Goal: Check status: Check status

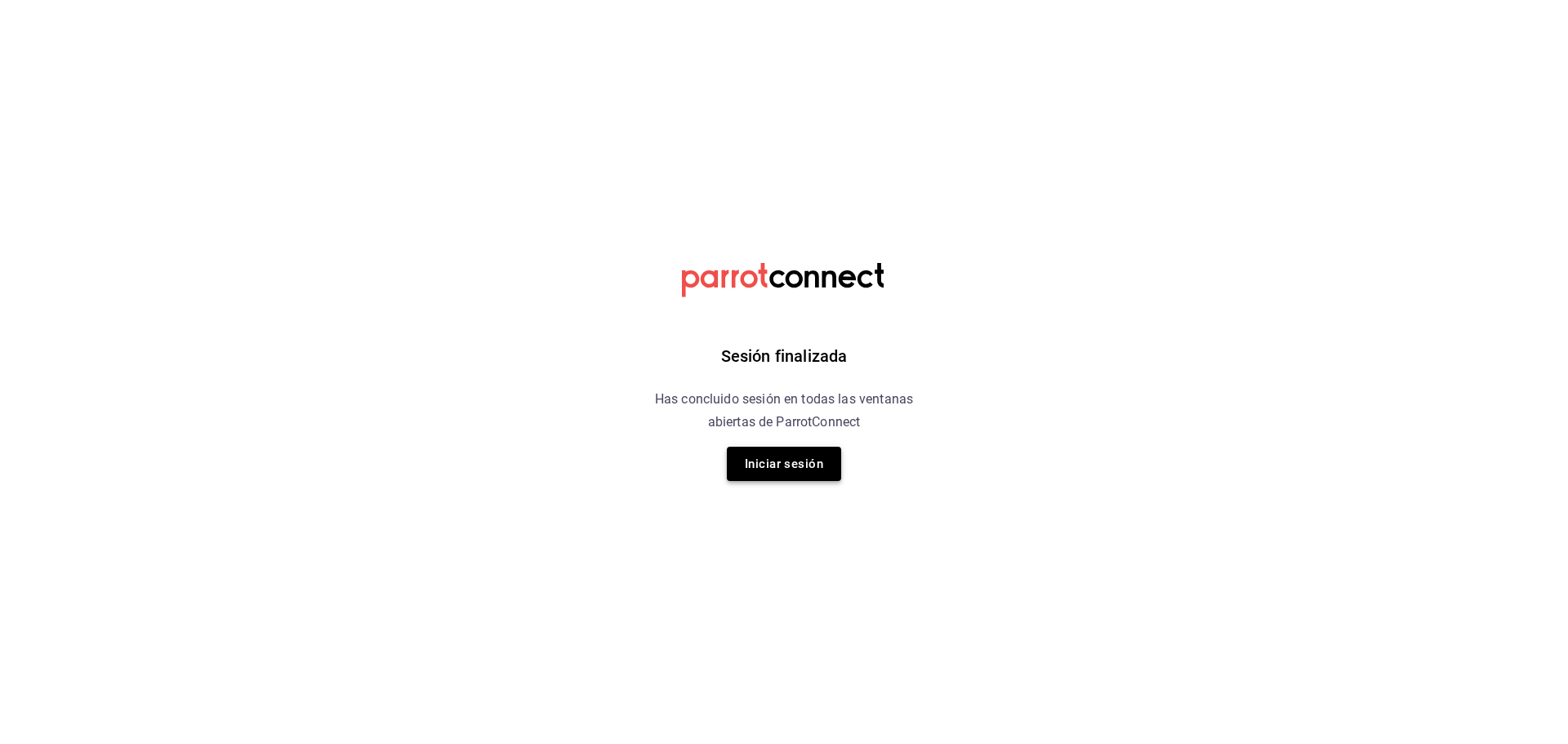
click at [808, 464] on button "Iniciar sesión" at bounding box center [784, 464] width 114 height 34
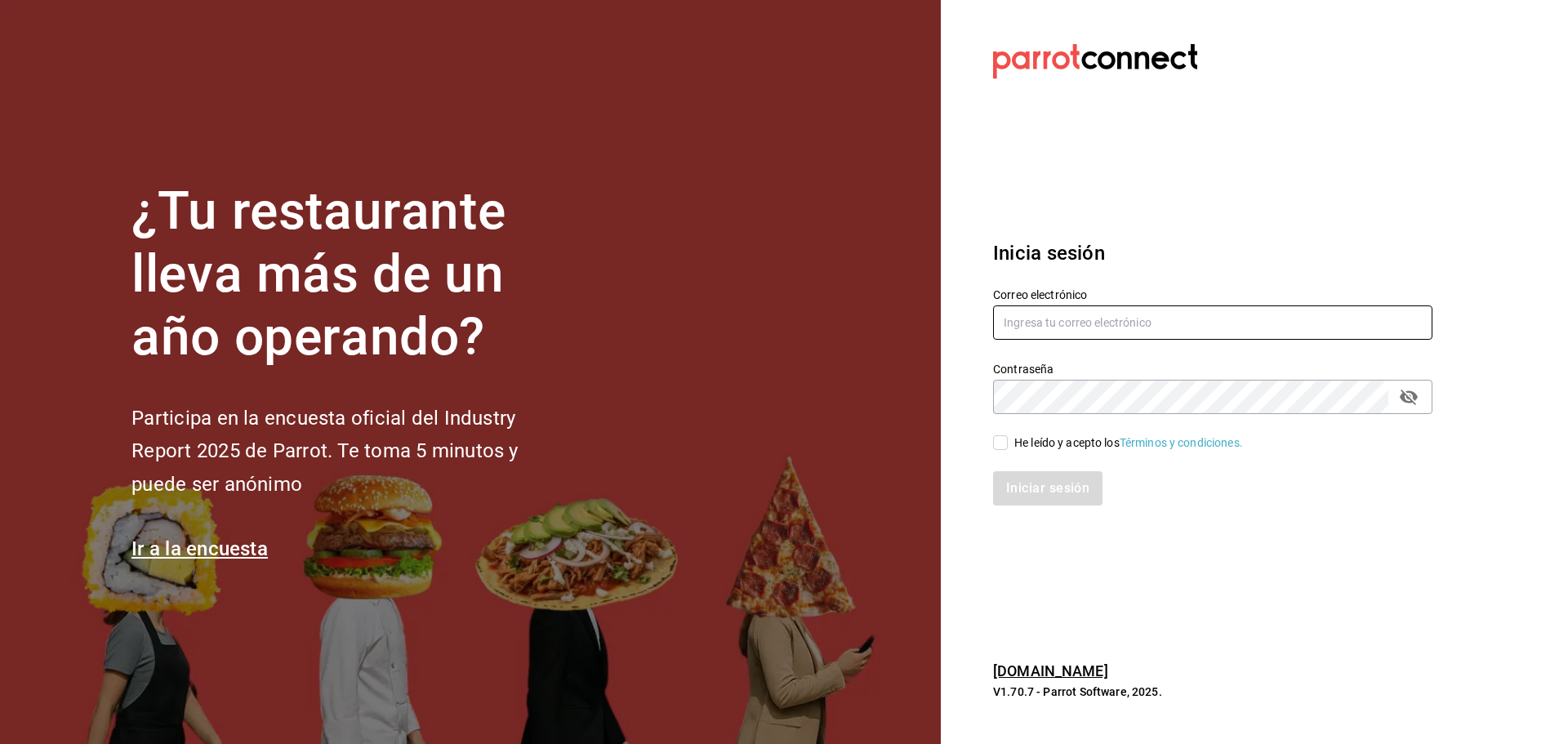
type input "mochomos.tijuana@grupocosteno.com"
click at [1007, 441] on input "He leído y acepto los Términos y condiciones." at bounding box center [1000, 442] width 14 height 14
checkbox input "true"
click at [1032, 484] on button "Iniciar sesión" at bounding box center [1048, 488] width 111 height 34
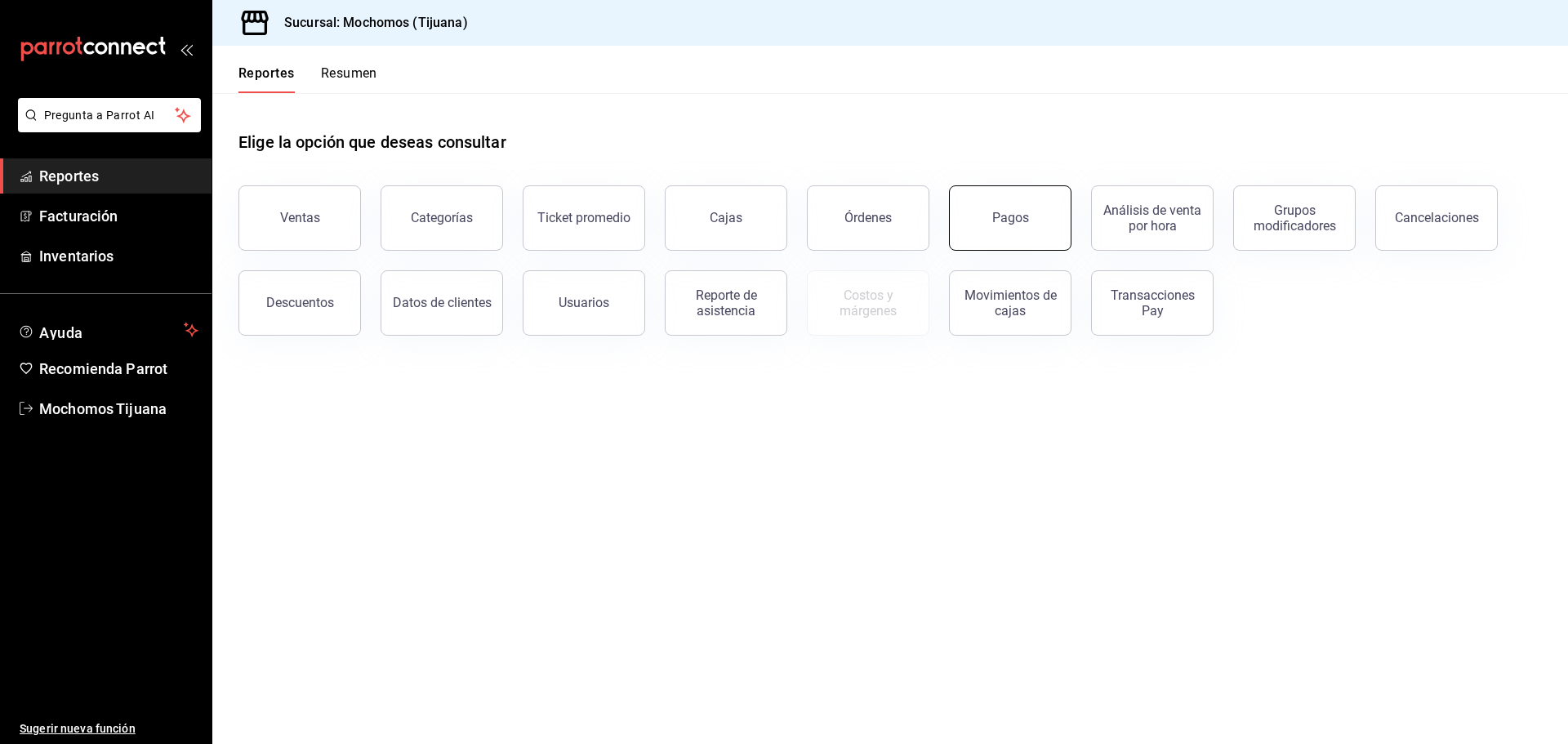
click at [989, 239] on button "Pagos" at bounding box center [1010, 218] width 122 height 65
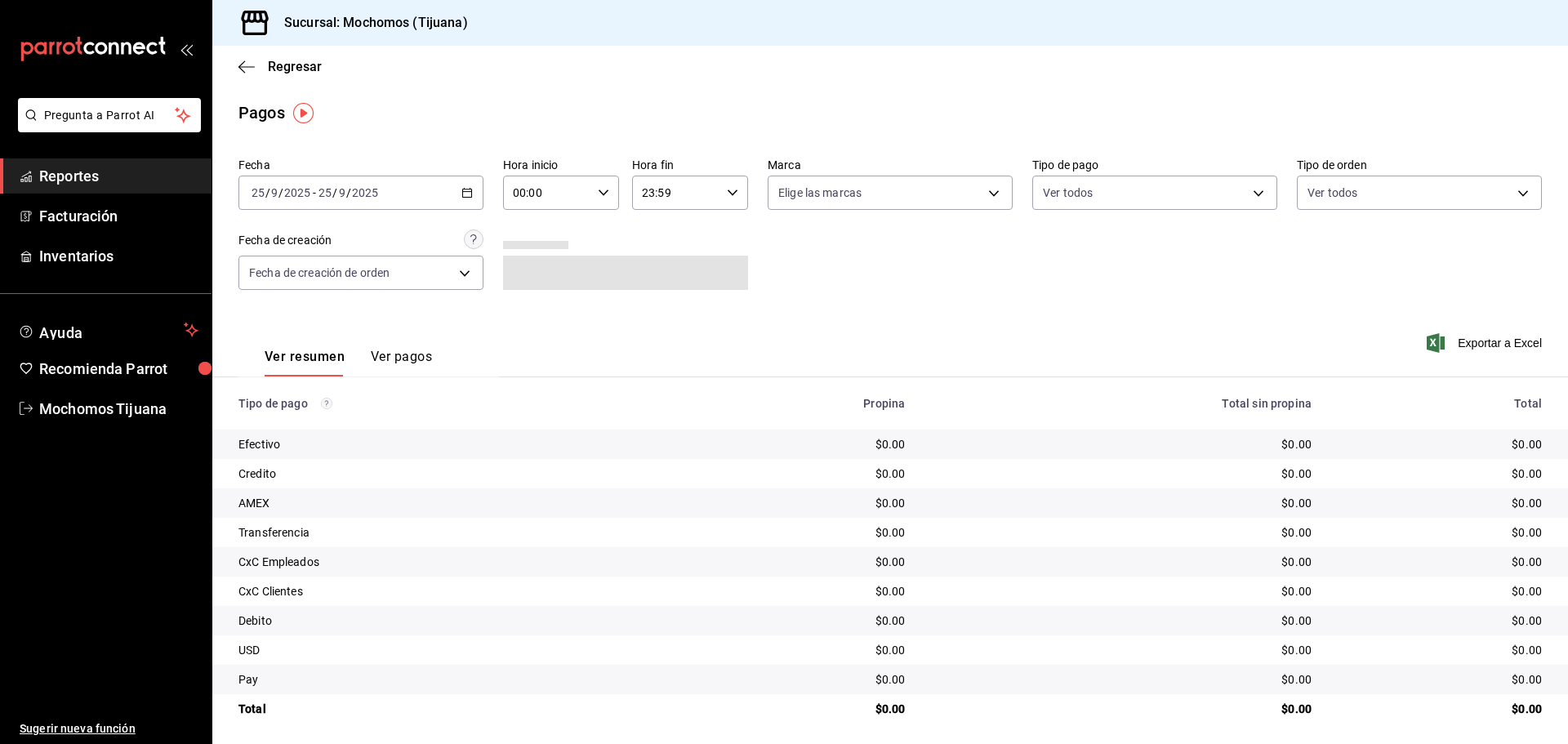
click at [467, 199] on div "[DATE] [DATE] - [DATE] [DATE]" at bounding box center [361, 193] width 245 height 34
click at [295, 432] on span "Rango de fechas" at bounding box center [316, 426] width 127 height 17
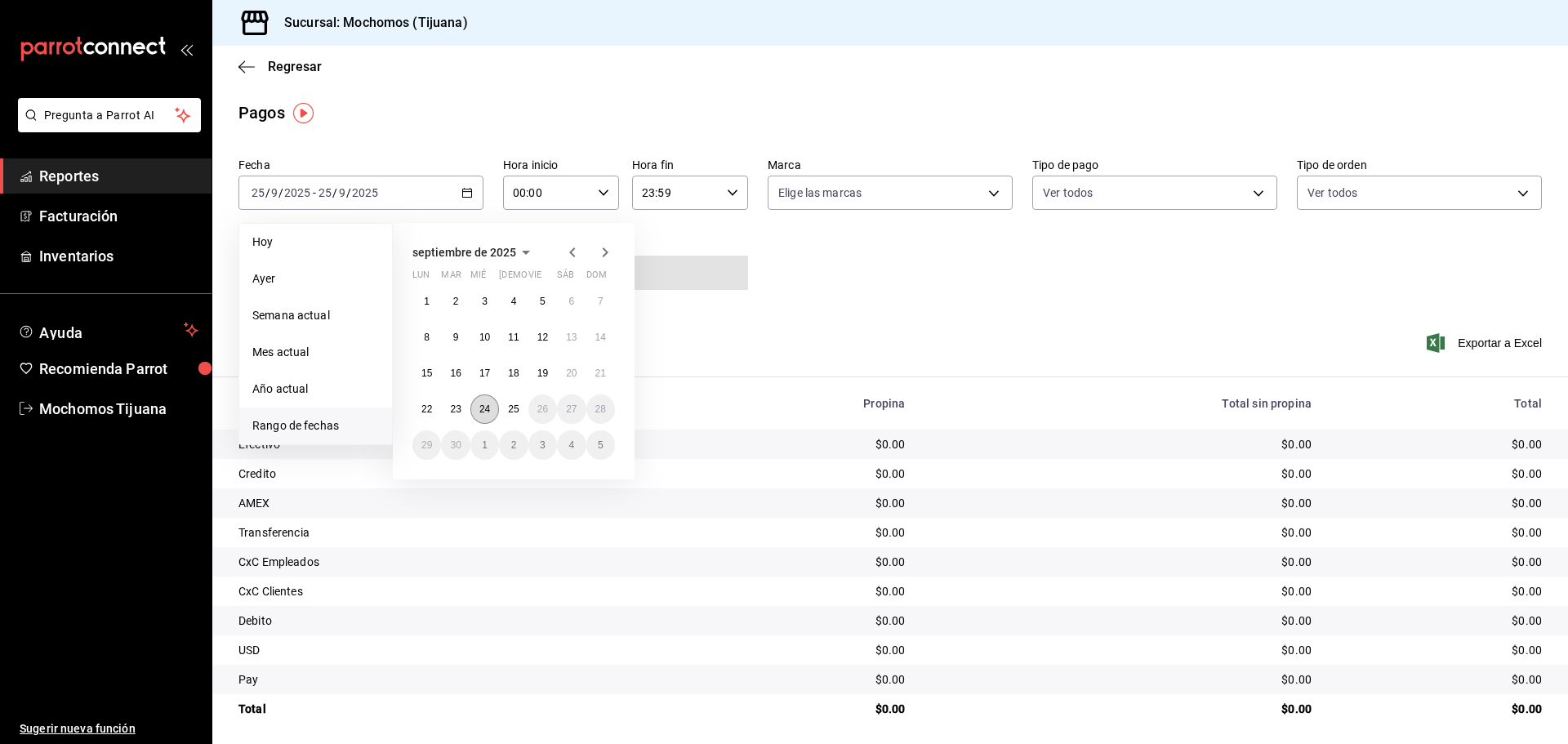
click at [479, 413] on abbr "24" at bounding box center [485, 409] width 11 height 12
click at [503, 412] on button "25" at bounding box center [514, 409] width 29 height 30
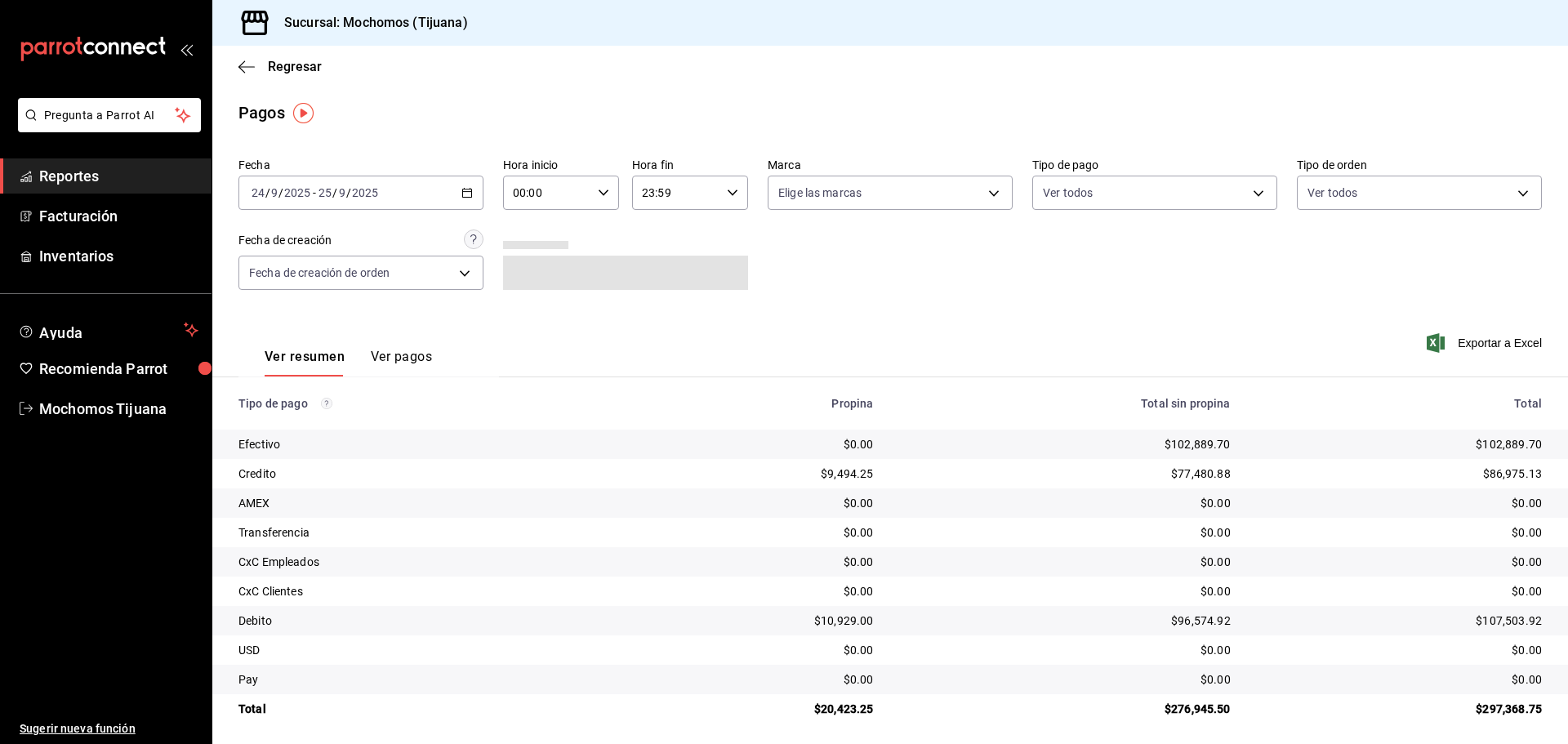
click at [598, 195] on icon "button" at bounding box center [603, 193] width 12 height 12
click at [524, 315] on span "04" at bounding box center [529, 309] width 32 height 13
type input "04:00"
click at [730, 193] on div at bounding box center [784, 372] width 1568 height 744
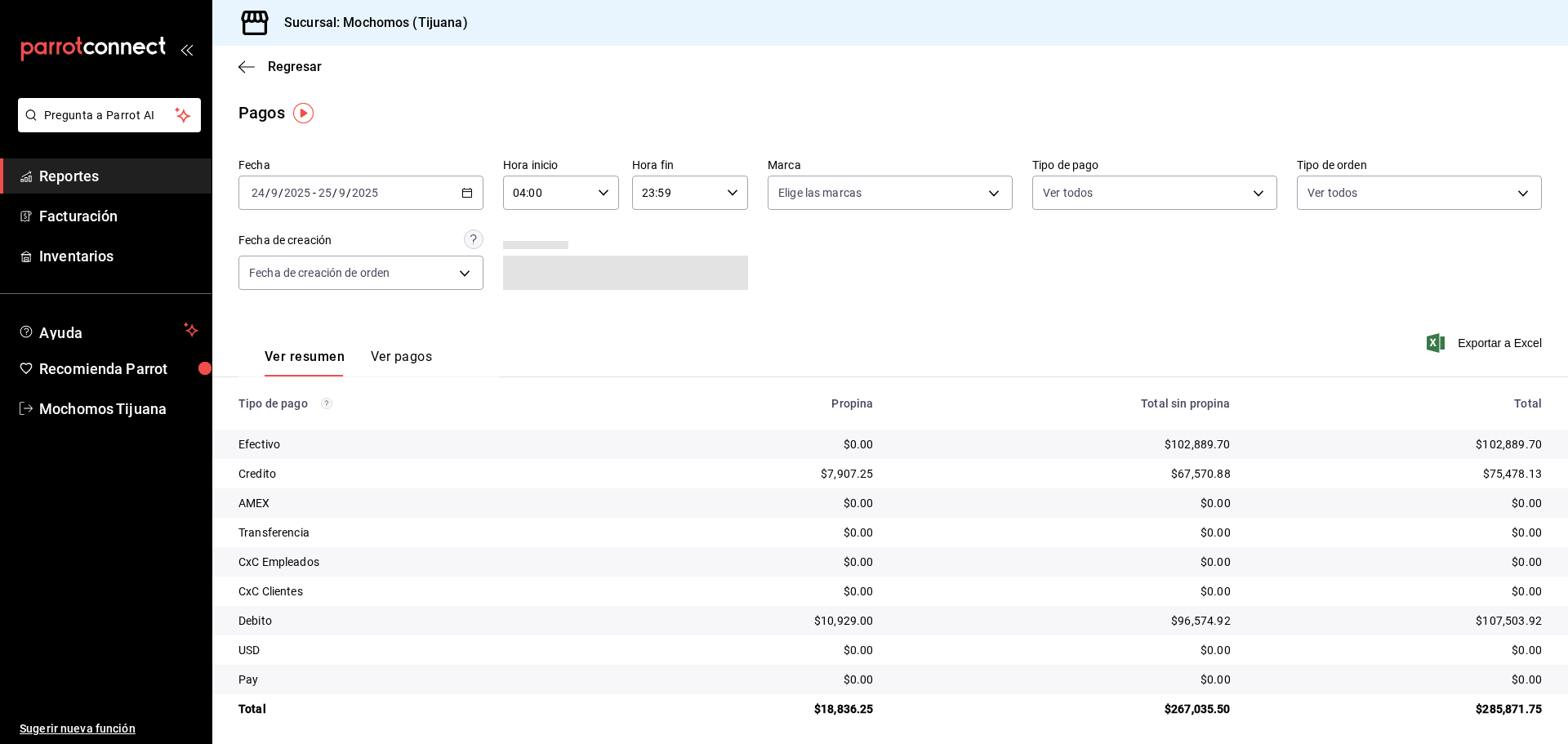
click at [688, 190] on input "23:59" at bounding box center [676, 193] width 89 height 33
click at [655, 238] on span "04" at bounding box center [656, 234] width 32 height 13
type input "04:59"
click at [428, 122] on div at bounding box center [784, 372] width 1568 height 744
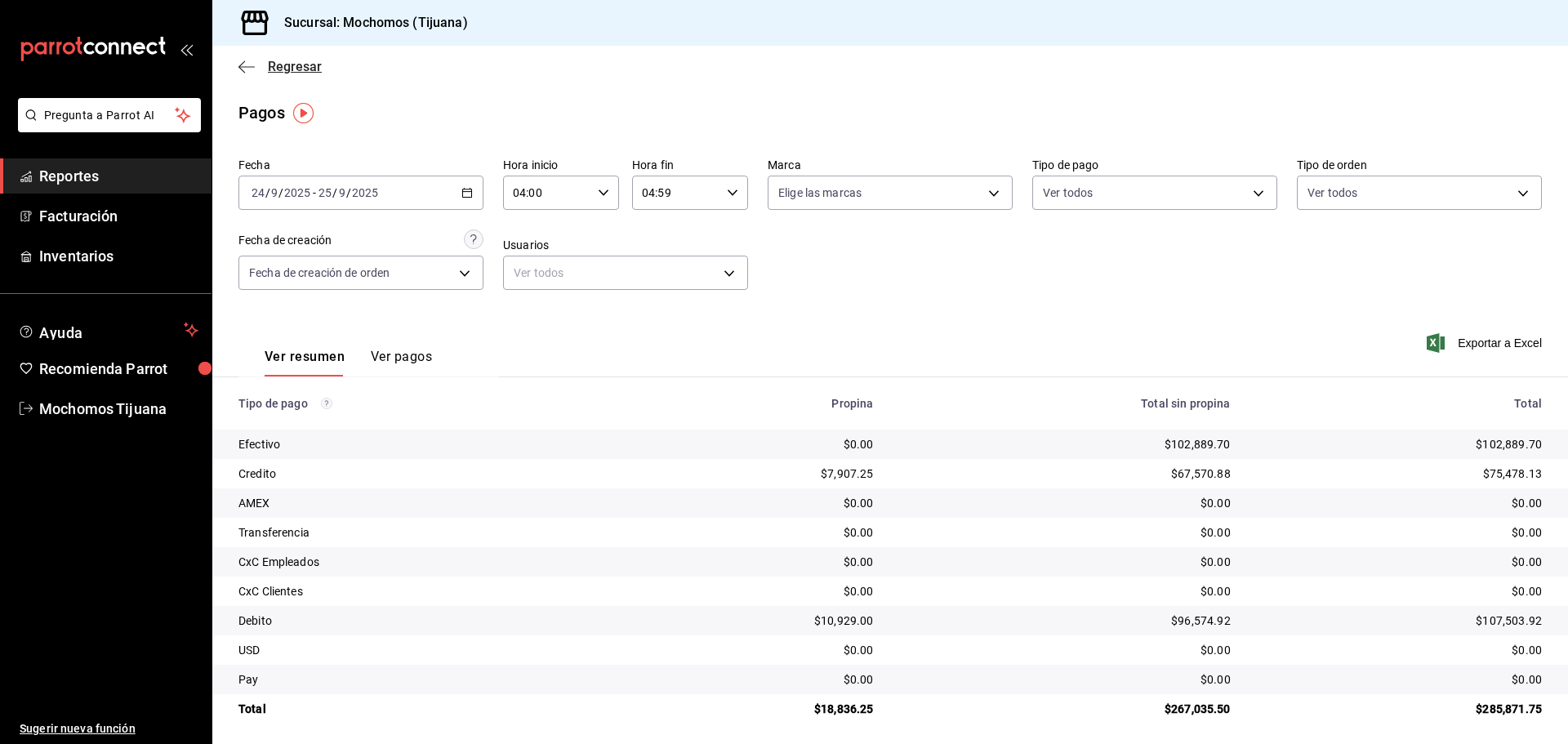
click at [285, 64] on span "Regresar" at bounding box center [295, 66] width 54 height 15
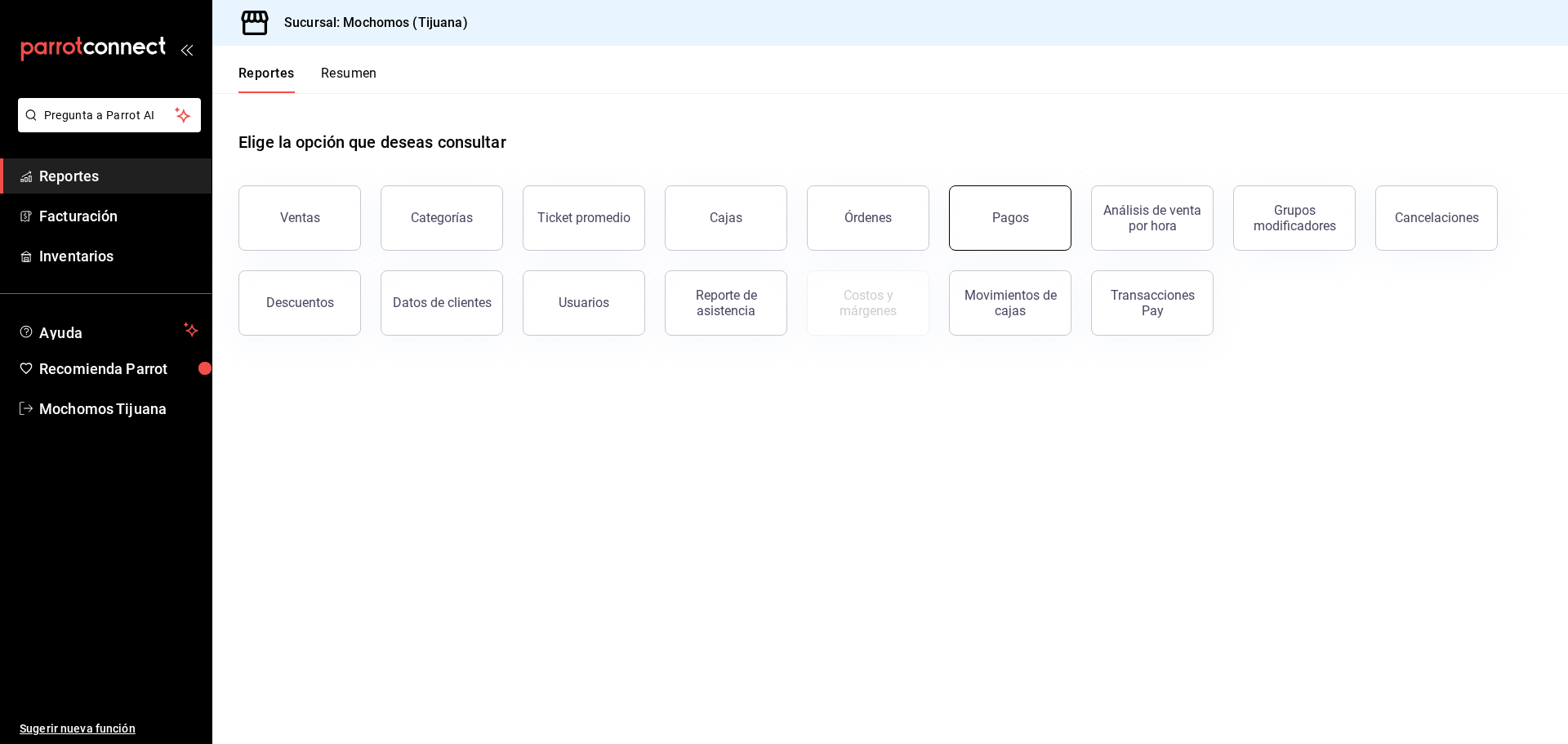
click at [1036, 215] on button "Pagos" at bounding box center [1010, 218] width 122 height 65
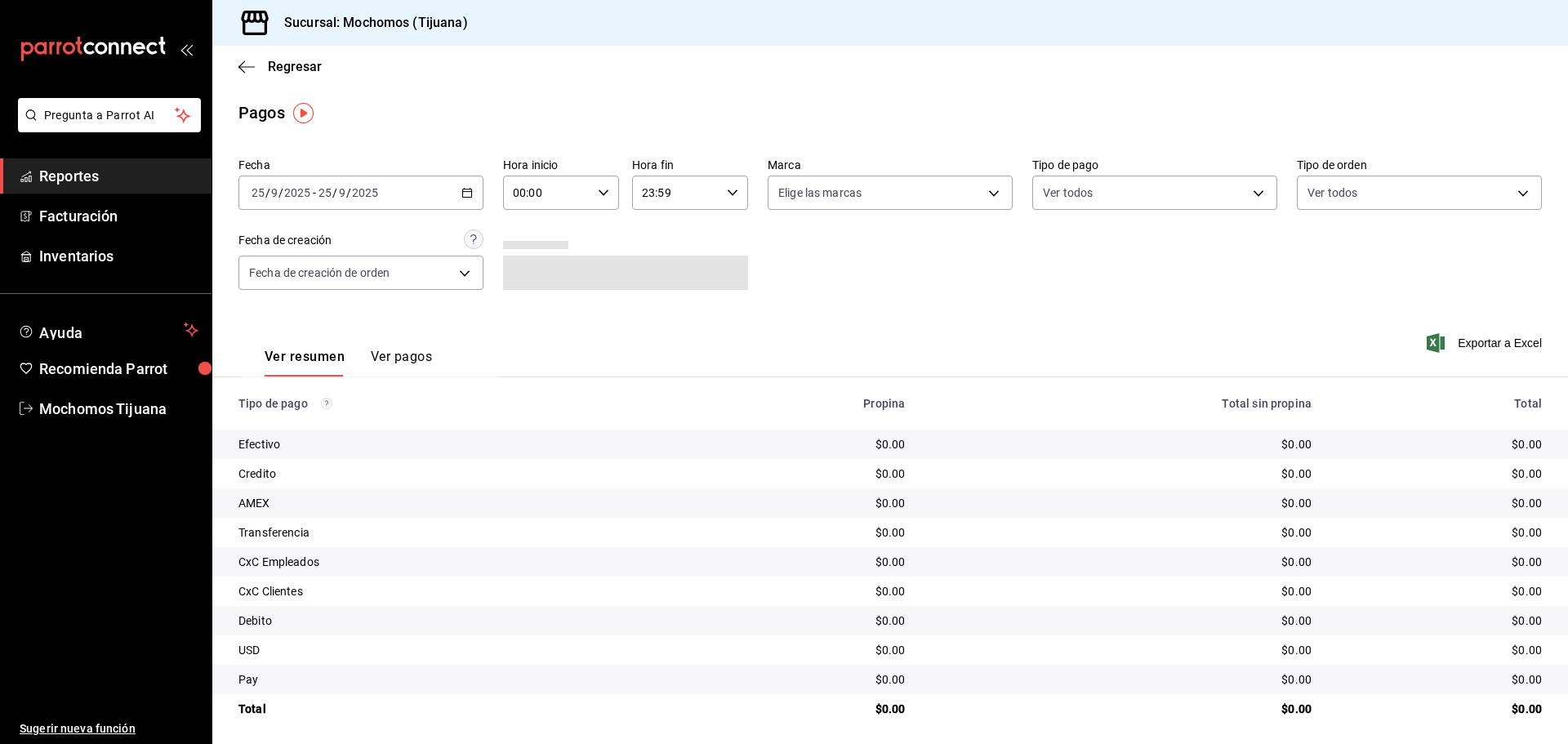
click at [456, 187] on div "[DATE] [DATE] - [DATE] [DATE]" at bounding box center [361, 193] width 245 height 34
click at [265, 234] on span "Hoy" at bounding box center [316, 241] width 127 height 17
